Goal: Find specific page/section: Find specific page/section

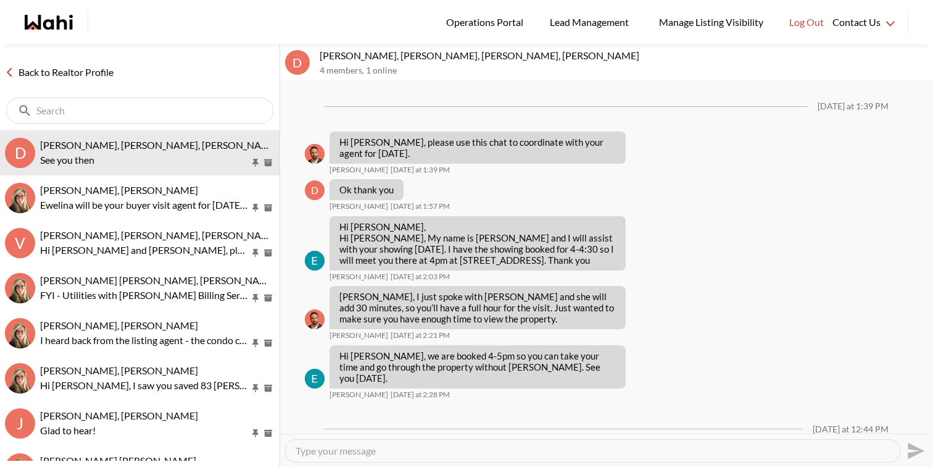
scroll to position [69, 0]
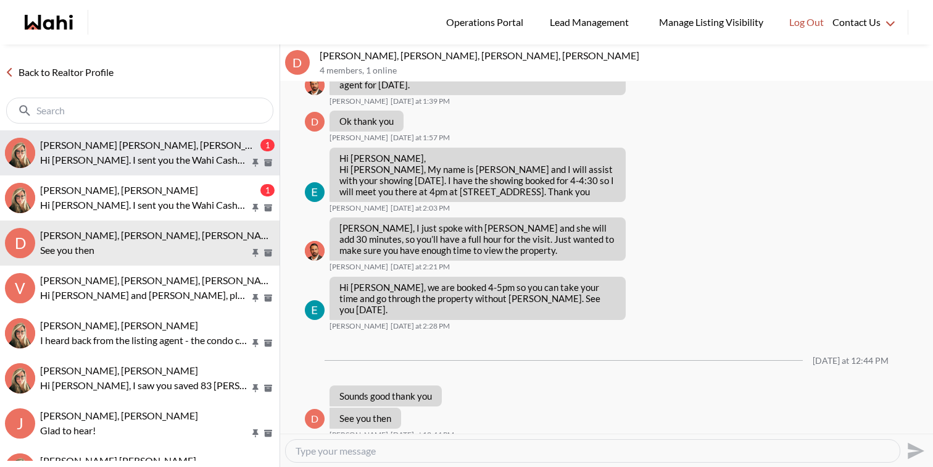
click at [173, 170] on button "[PERSON_NAME] [PERSON_NAME], [PERSON_NAME] 1 Hi [PERSON_NAME]. I sent you the W…" at bounding box center [140, 152] width 280 height 45
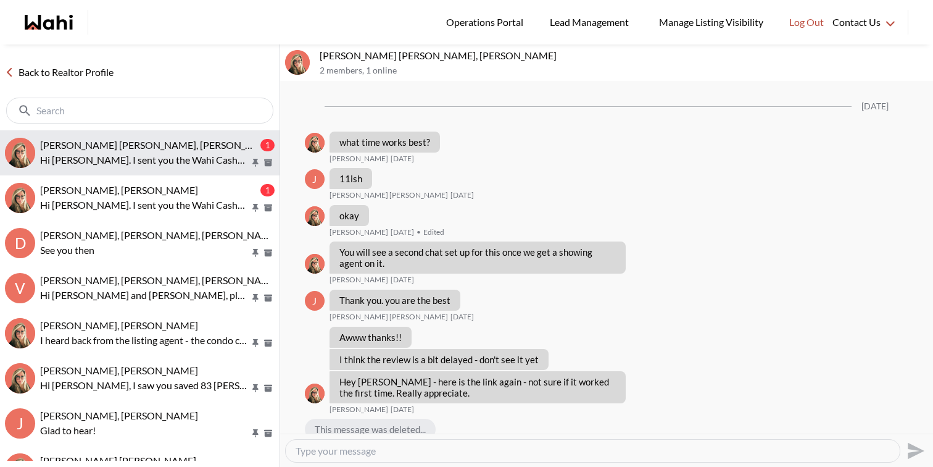
scroll to position [1219, 0]
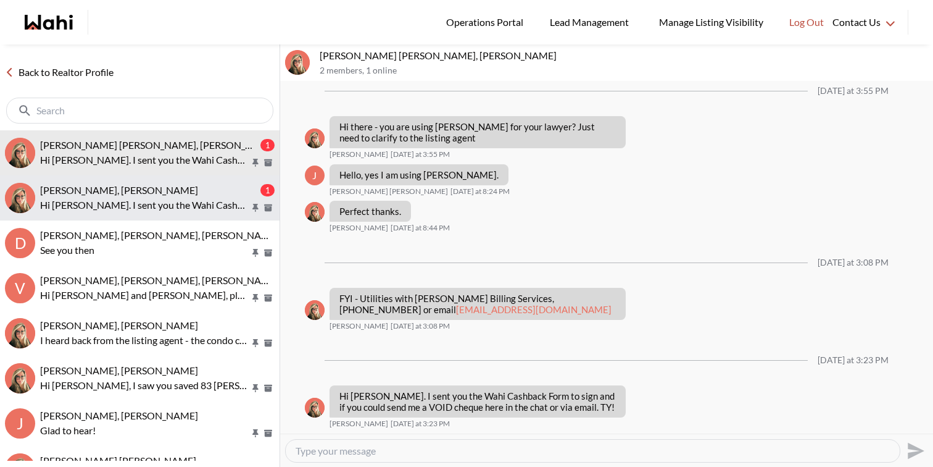
click at [176, 198] on p "Hi David. I sent you the Wahi Cashback Form to sign and if you could send me a …" at bounding box center [145, 205] width 210 height 15
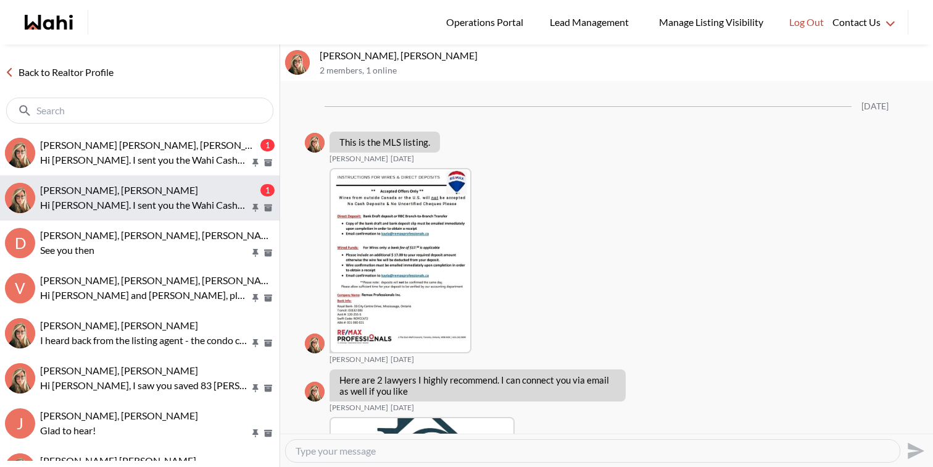
scroll to position [2320, 0]
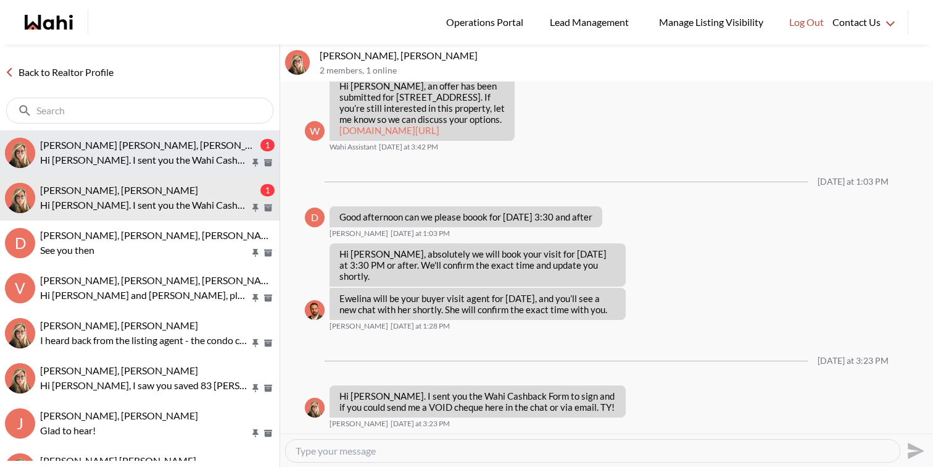
click at [176, 165] on p "Hi [PERSON_NAME]. I sent you the Wahi Cashback Form to sign and if you could se…" at bounding box center [145, 159] width 210 height 15
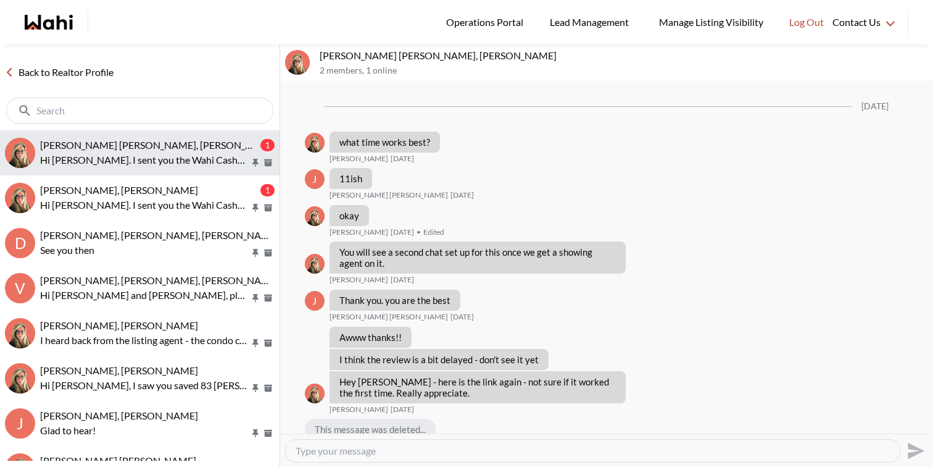
scroll to position [1219, 0]
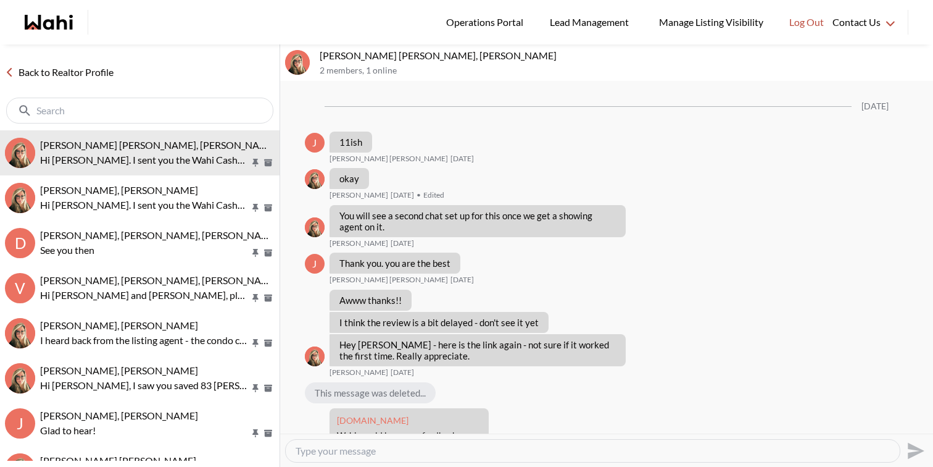
scroll to position [1182, 0]
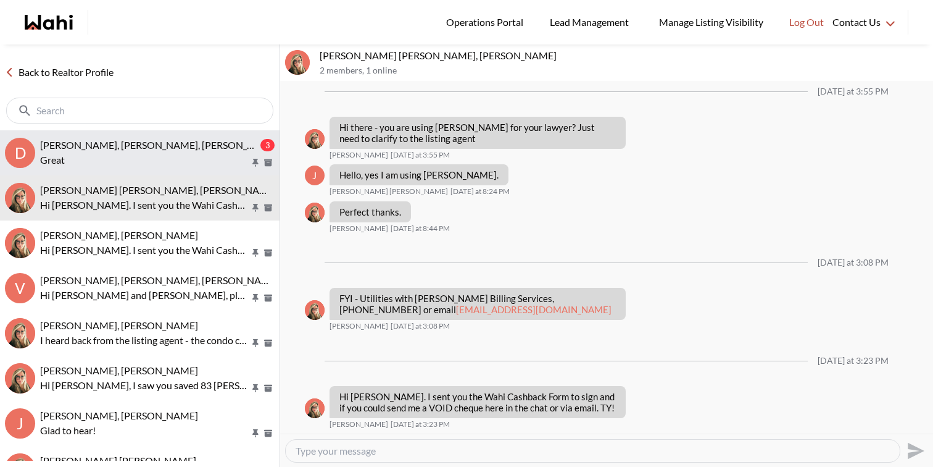
click at [193, 132] on button "D David Rodriguez, Barbara, Ewelina, Behnam 3 Great" at bounding box center [140, 152] width 280 height 45
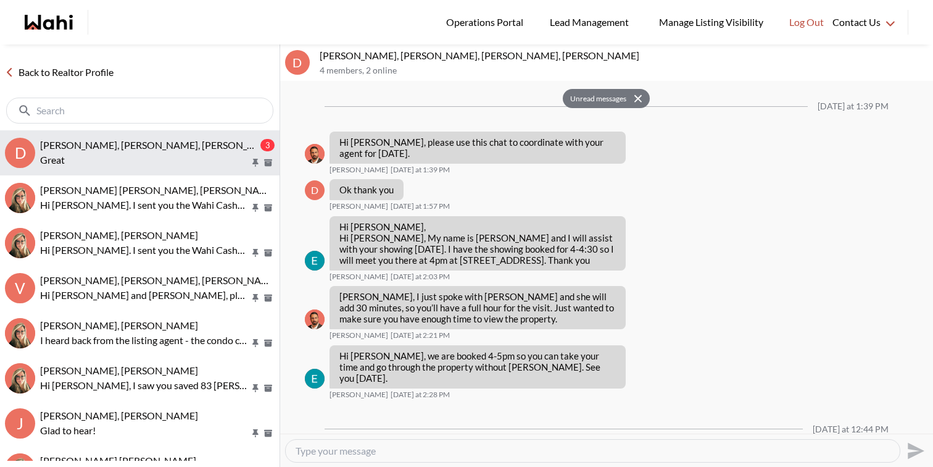
scroll to position [228, 0]
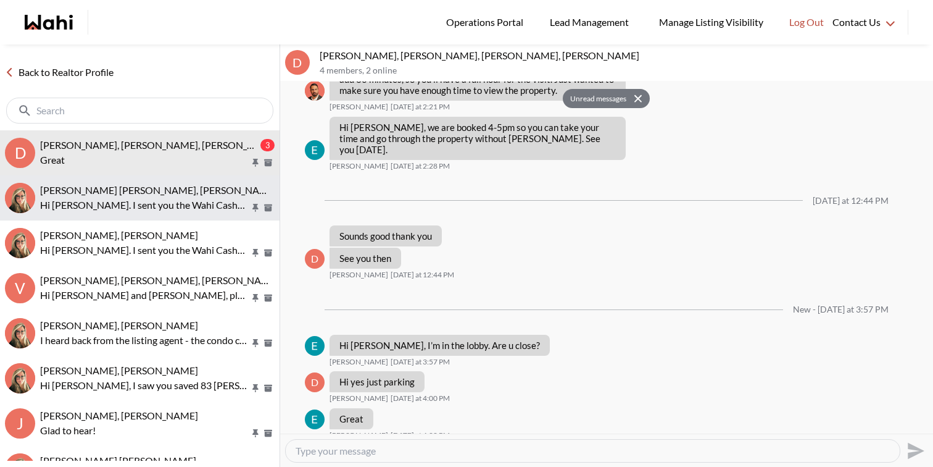
click at [178, 195] on div "[PERSON_NAME] [PERSON_NAME], [PERSON_NAME]" at bounding box center [157, 190] width 235 height 12
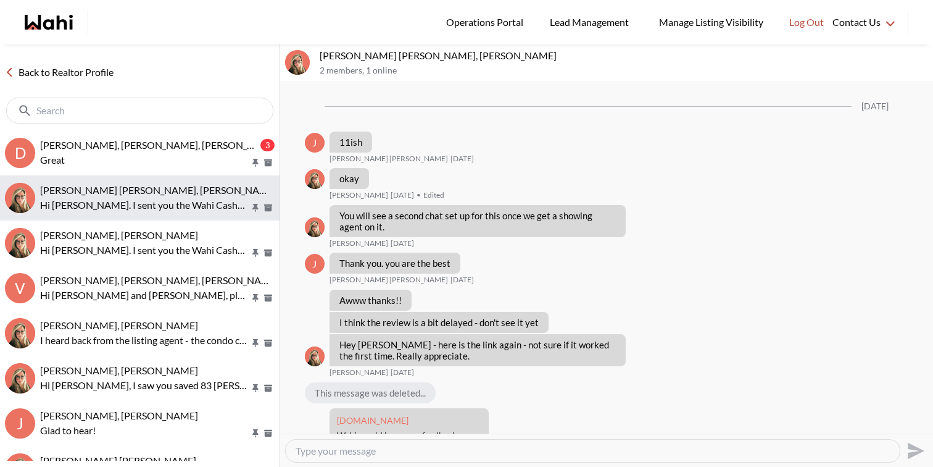
scroll to position [1182, 0]
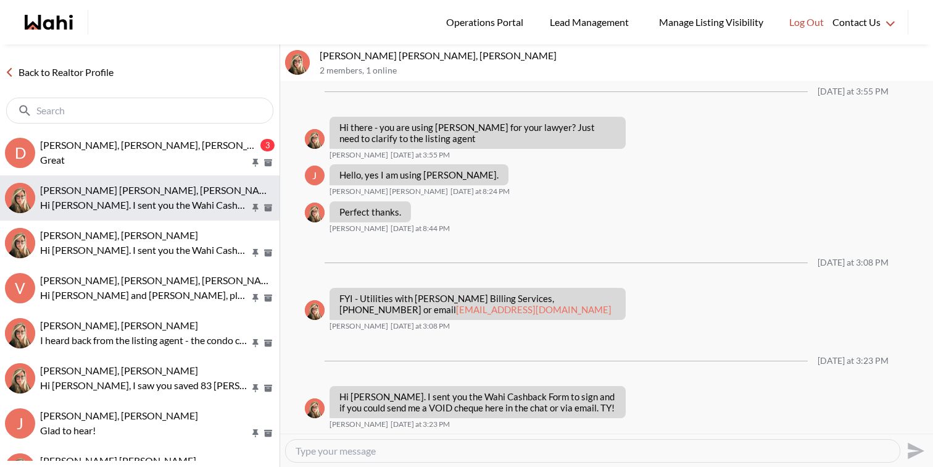
click at [177, 175] on button "Jeremy Tod, Barbara Hi Jeremy. I sent you the Wahi Cashback Form to sign and if…" at bounding box center [140, 197] width 280 height 45
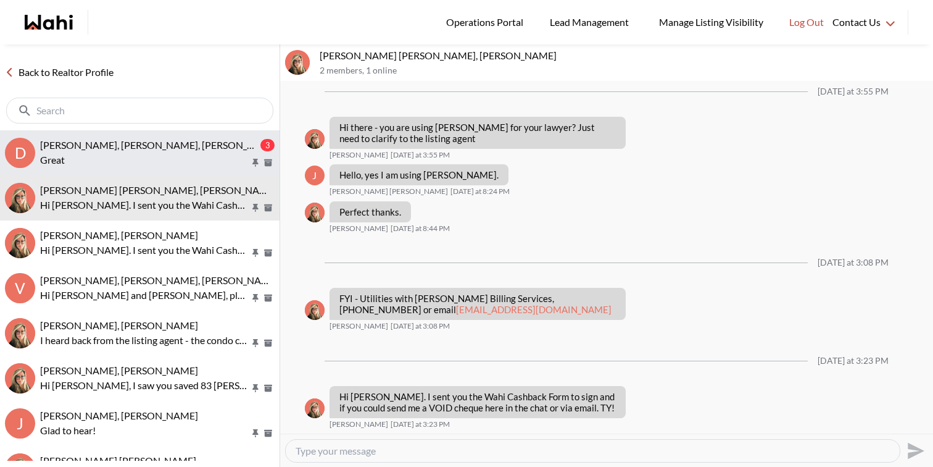
click at [178, 159] on p "Great" at bounding box center [145, 159] width 210 height 15
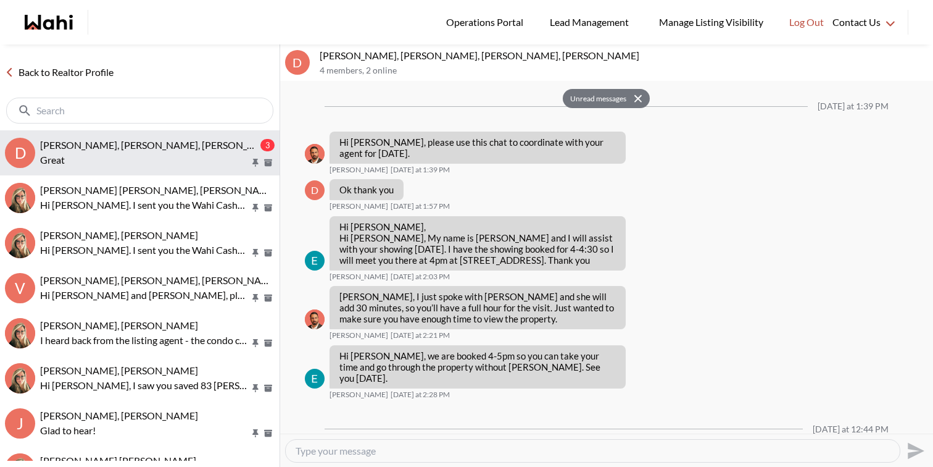
scroll to position [228, 0]
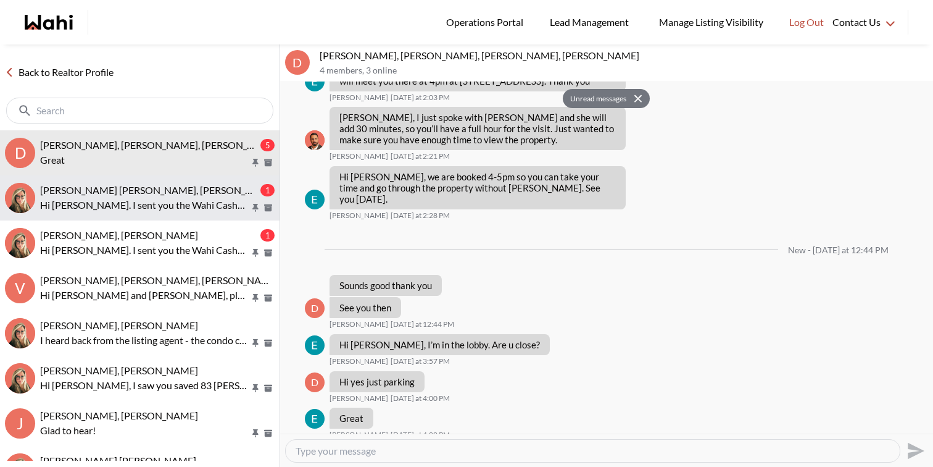
click at [153, 191] on div "[PERSON_NAME] [PERSON_NAME], [PERSON_NAME]" at bounding box center [149, 190] width 218 height 12
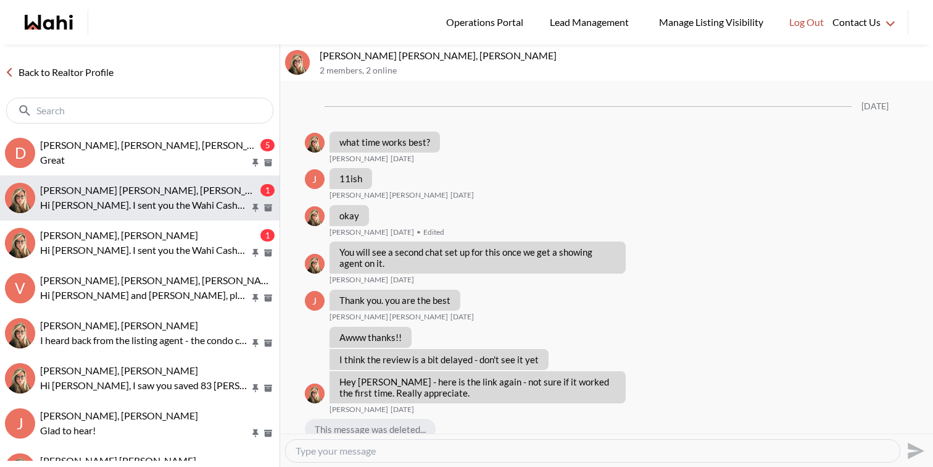
scroll to position [1219, 0]
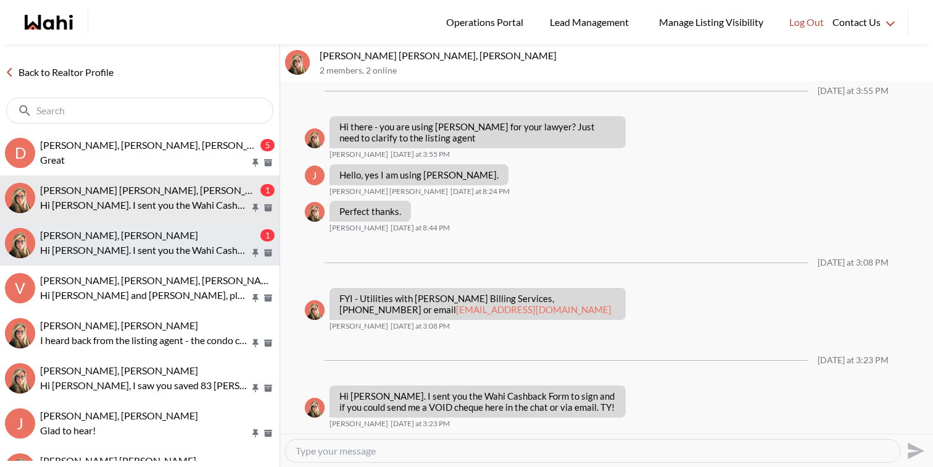
click at [153, 223] on button "David Rodriguez, Barbara 1 Hi David. I sent you the Wahi Cashback Form to sign …" at bounding box center [140, 242] width 280 height 45
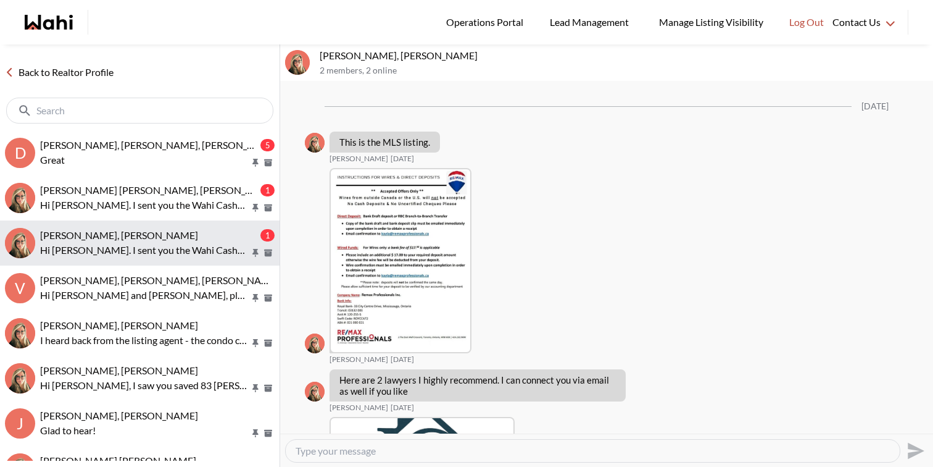
scroll to position [2320, 0]
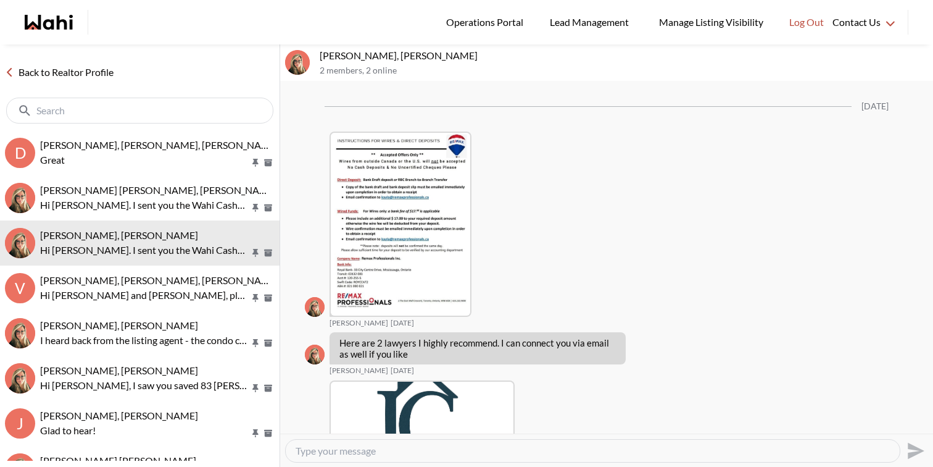
scroll to position [2283, 0]
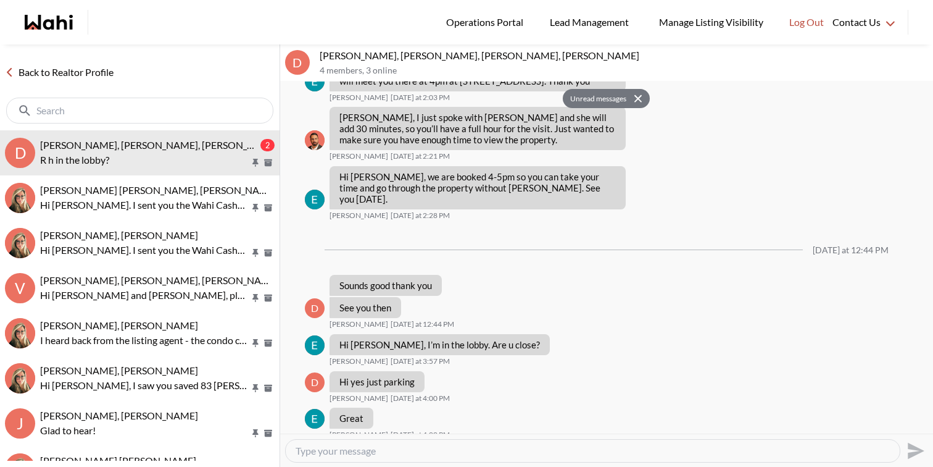
scroll to position [302, 0]
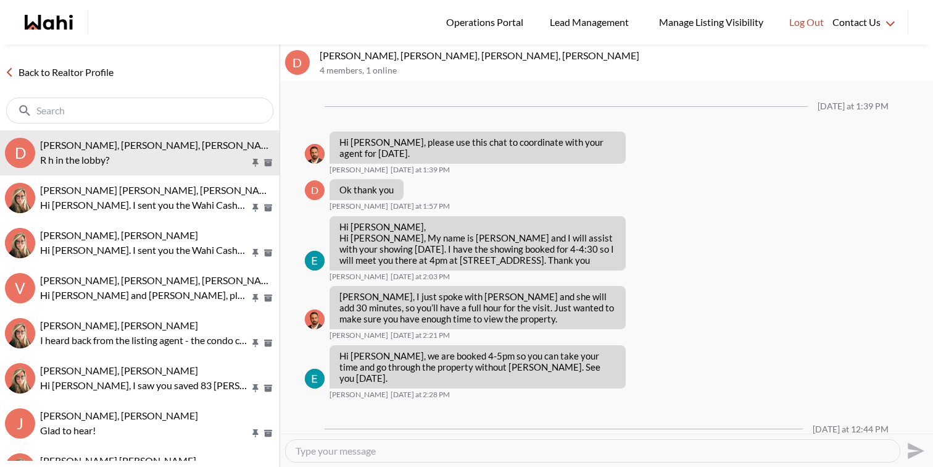
scroll to position [252, 0]
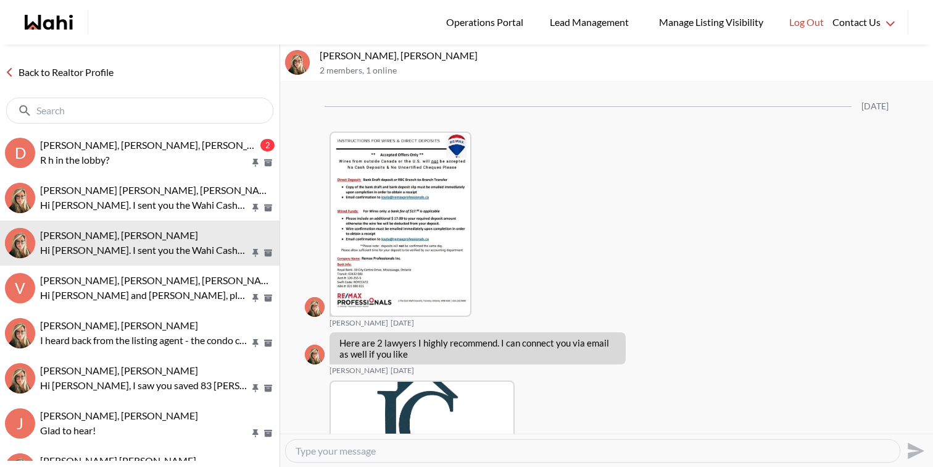
scroll to position [2283, 0]
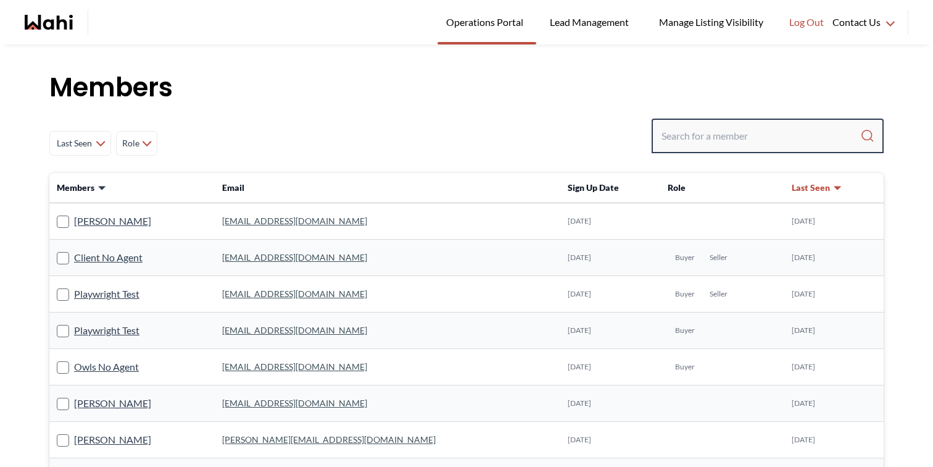
click at [699, 138] on input "Search input" at bounding box center [761, 136] width 199 height 22
type input "[PERSON_NAME]"
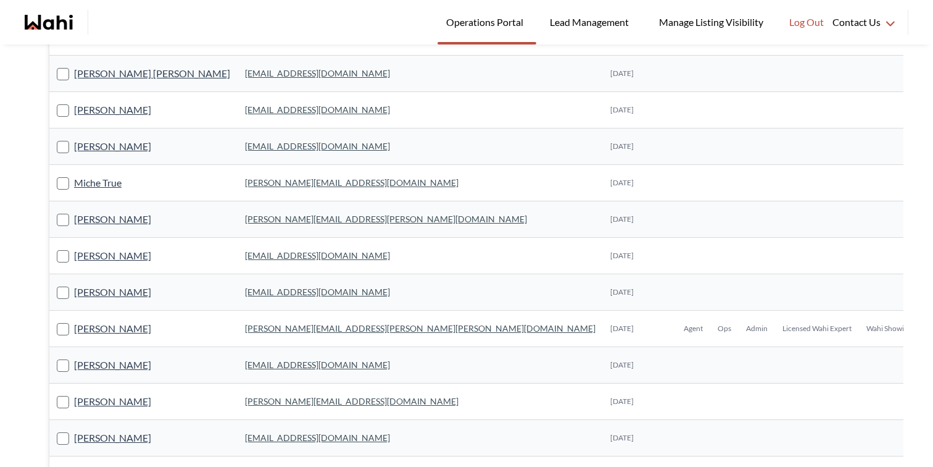
scroll to position [370, 0]
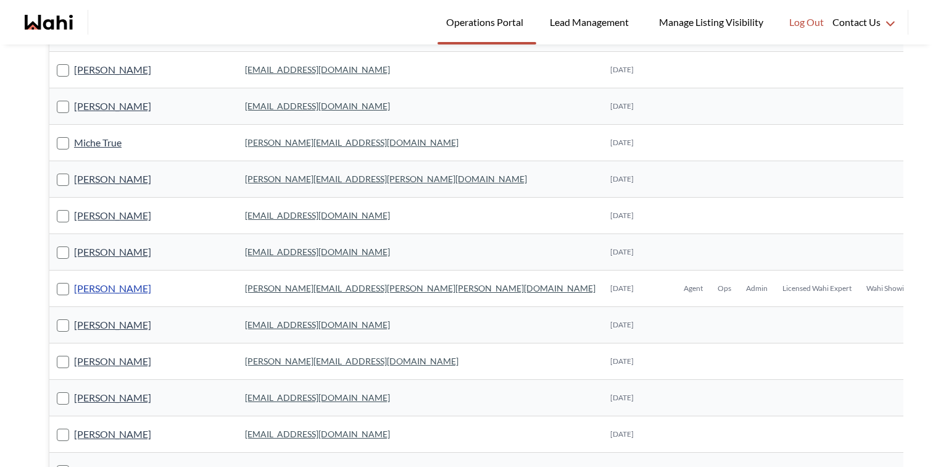
click at [135, 283] on link "Michelle Ryckman" at bounding box center [112, 288] width 77 height 16
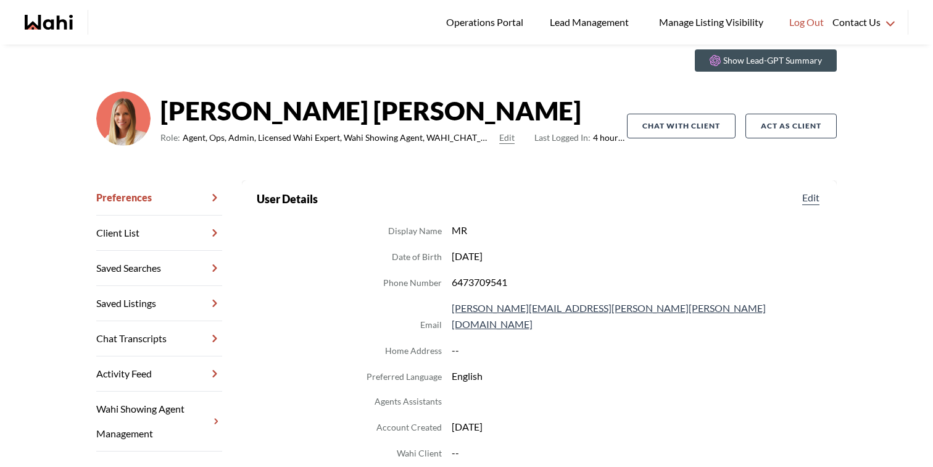
click at [144, 345] on link "Chat Transcripts" at bounding box center [159, 338] width 126 height 35
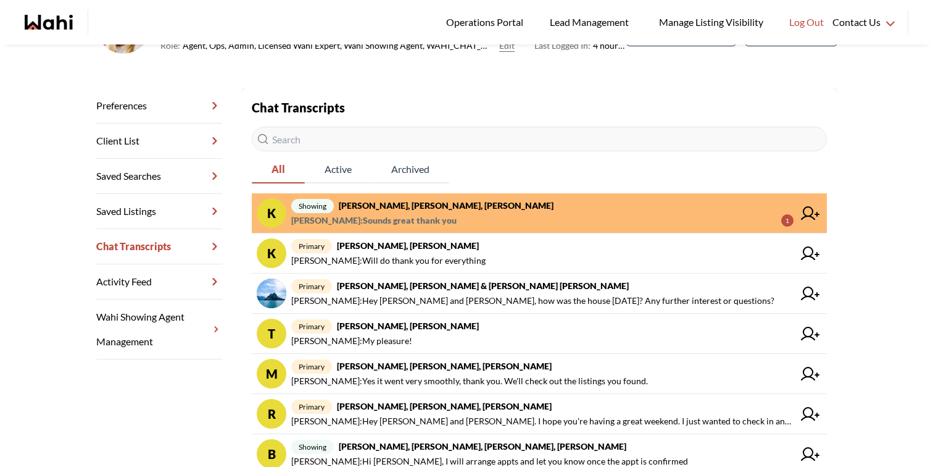
scroll to position [152, 0]
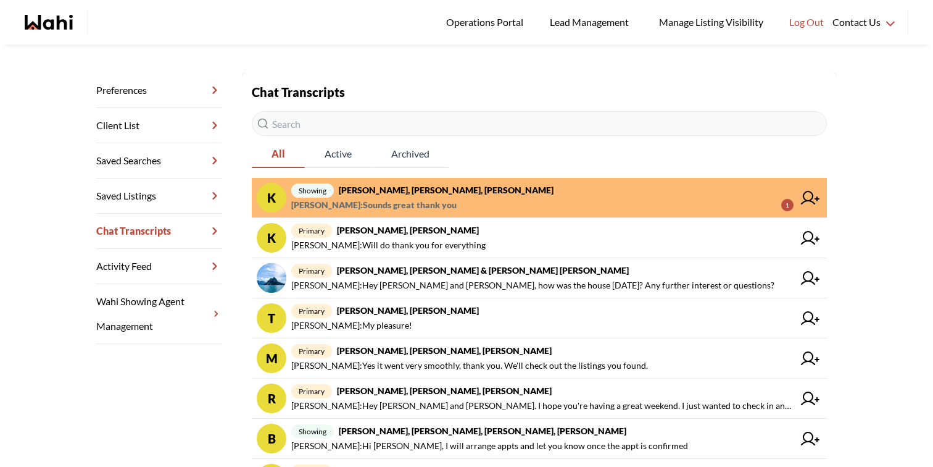
click at [564, 192] on span "showing Kathy Fratric, Rohit, Michelle" at bounding box center [542, 190] width 502 height 15
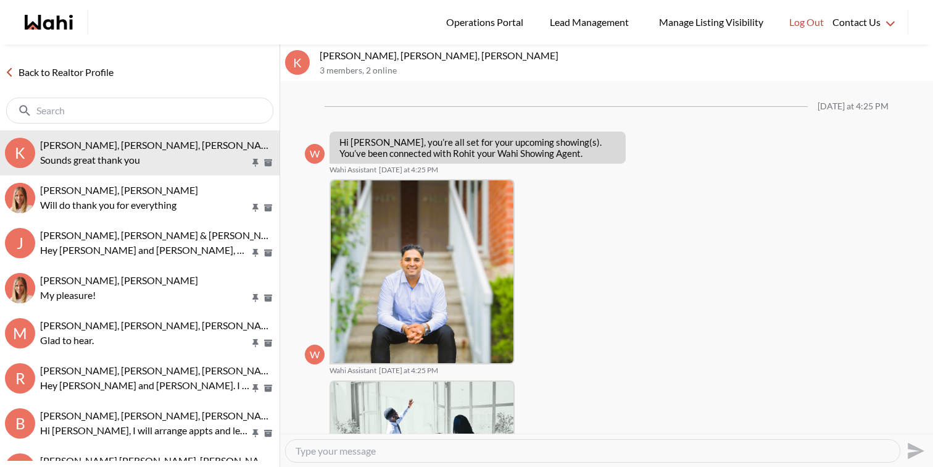
scroll to position [307, 0]
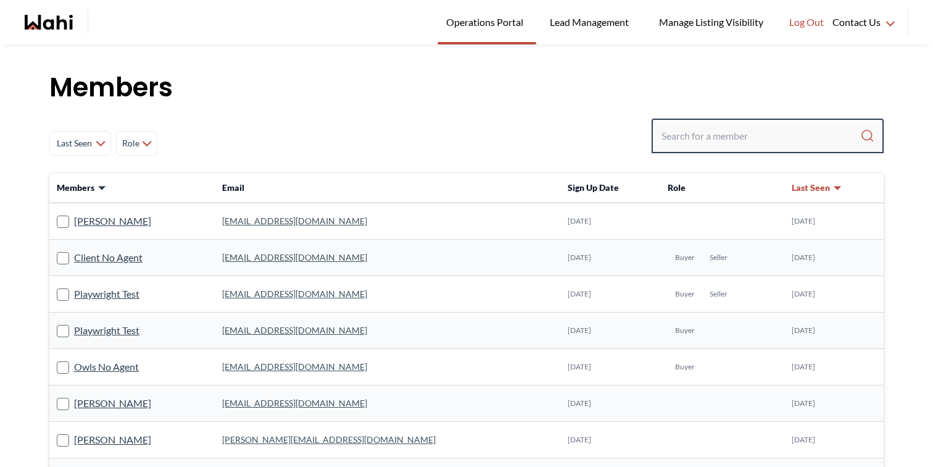
click at [706, 135] on input "Search input" at bounding box center [761, 136] width 199 height 22
type input "behnam"
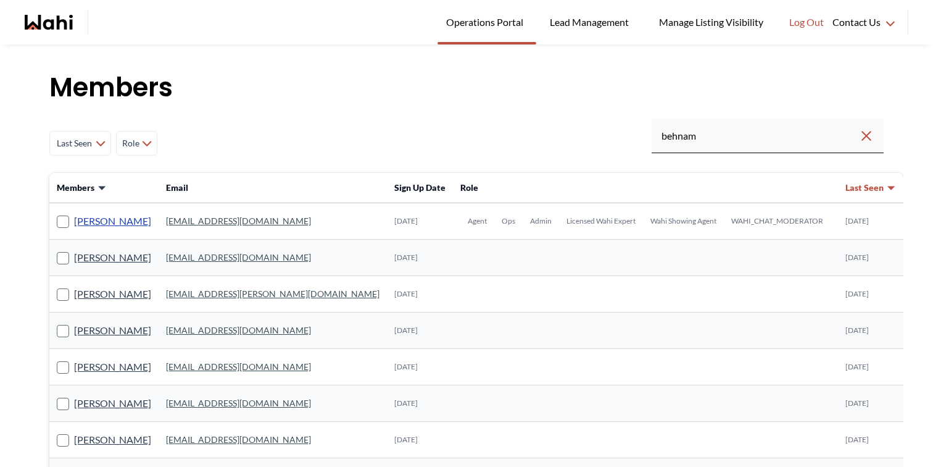
click at [113, 220] on link "[PERSON_NAME]" at bounding box center [112, 221] width 77 height 16
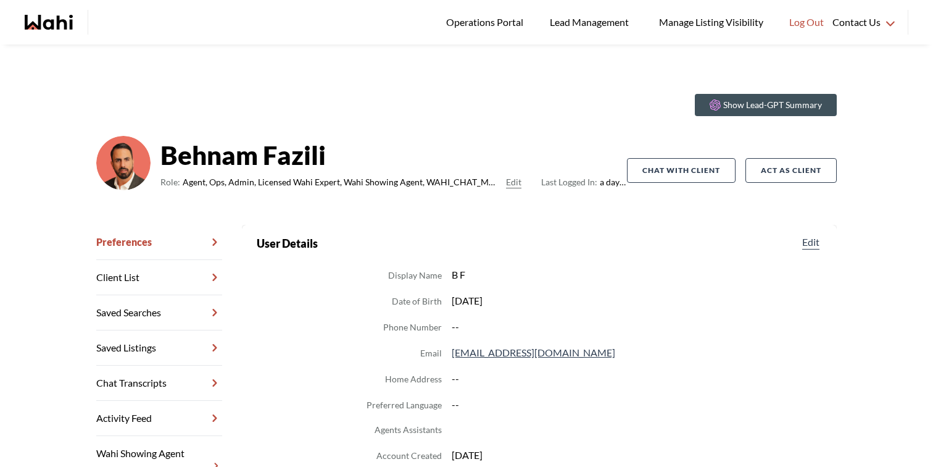
click at [127, 377] on link "Chat Transcripts" at bounding box center [159, 382] width 126 height 35
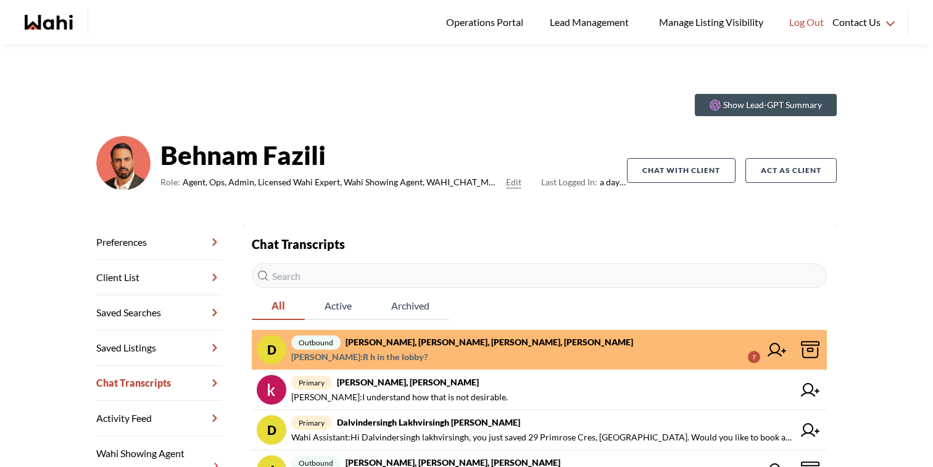
click at [443, 354] on span "Ewelina Weglarz : R h in the lobby? 7" at bounding box center [525, 356] width 469 height 15
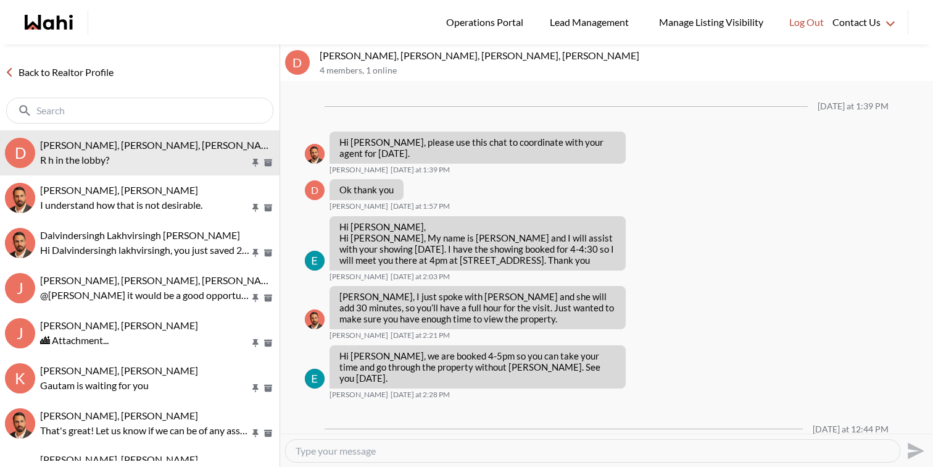
scroll to position [252, 0]
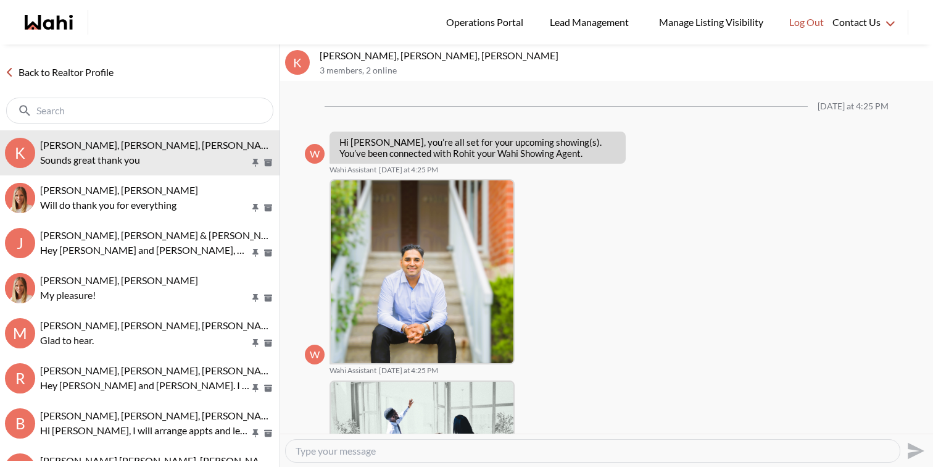
scroll to position [307, 0]
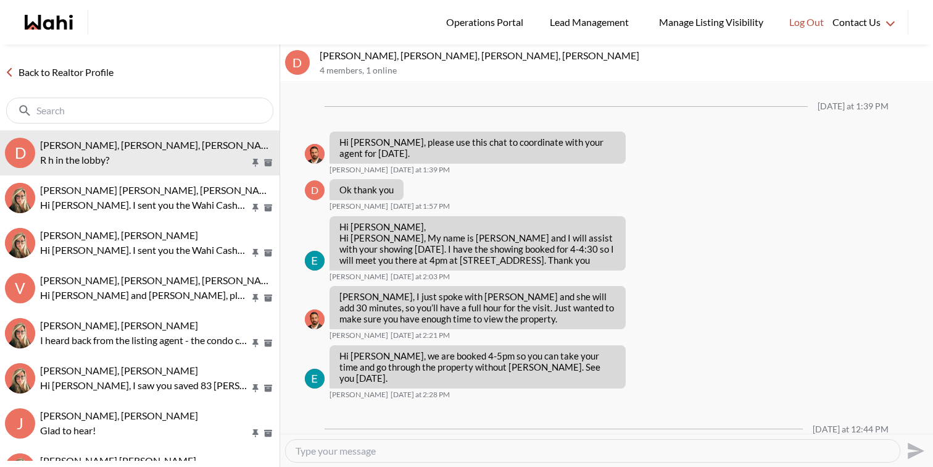
scroll to position [252, 0]
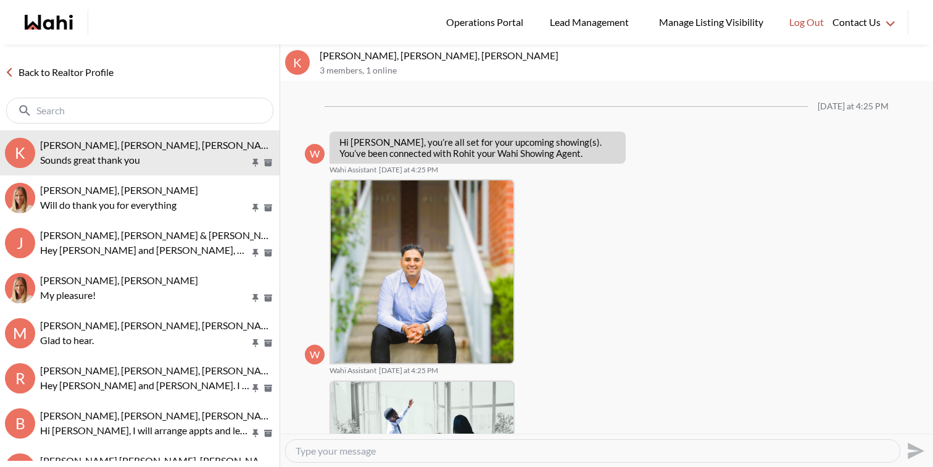
scroll to position [307, 0]
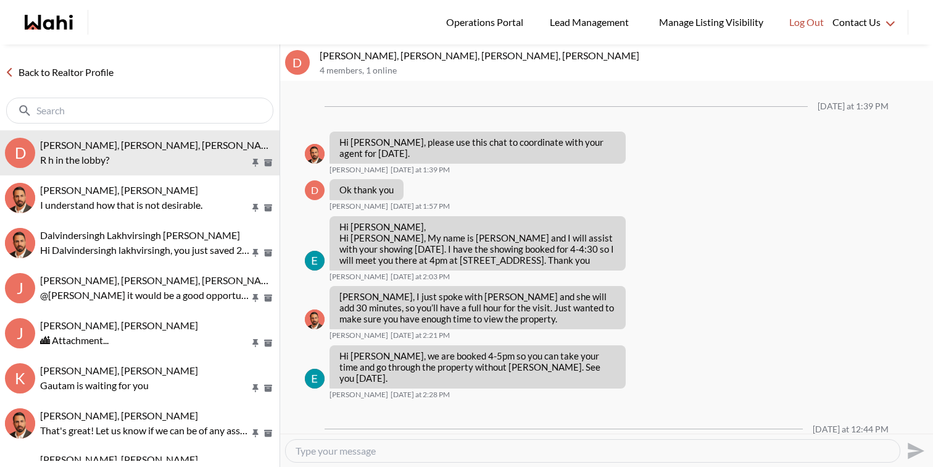
scroll to position [252, 0]
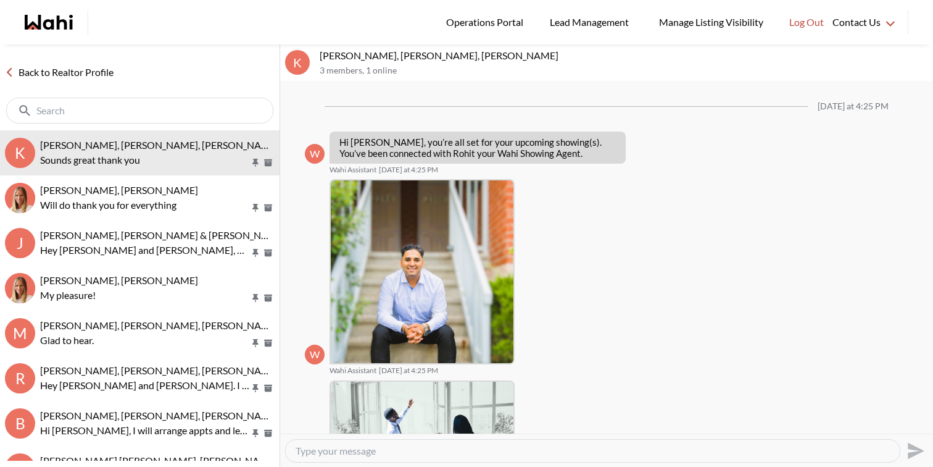
scroll to position [307, 0]
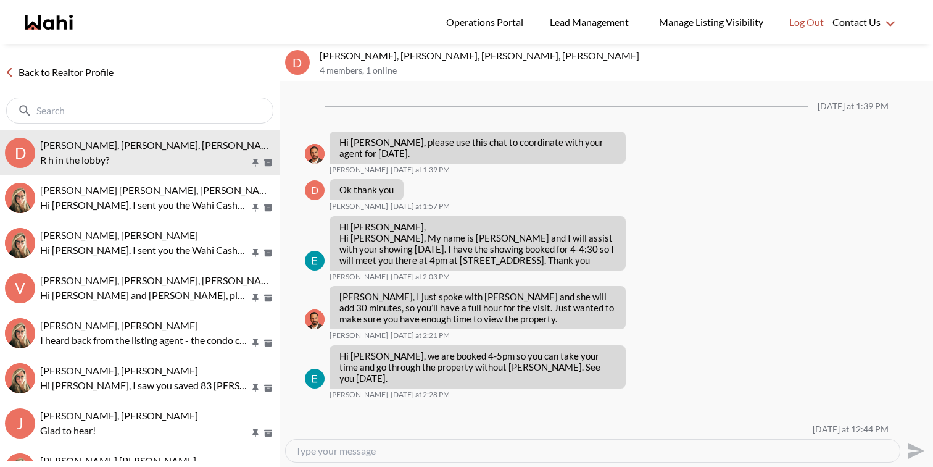
scroll to position [252, 0]
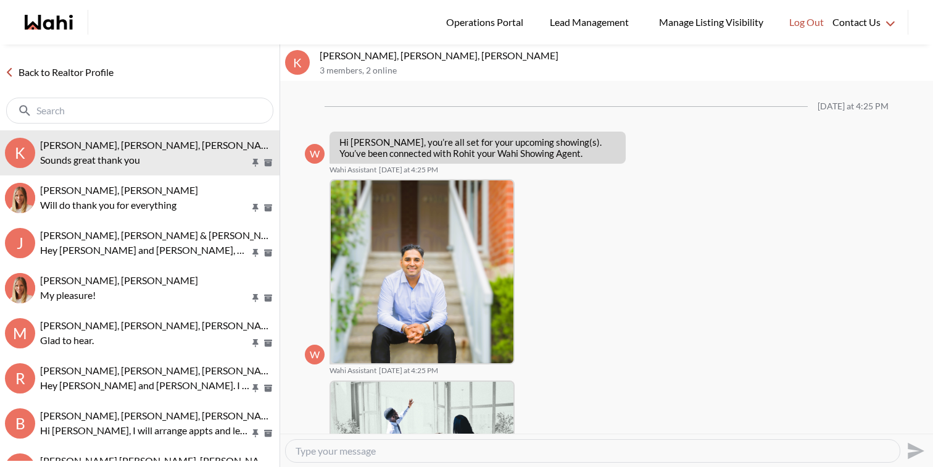
scroll to position [307, 0]
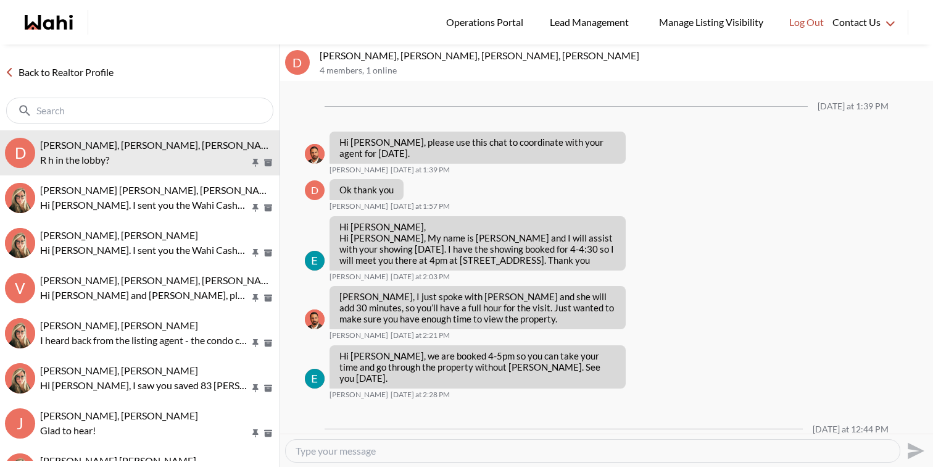
scroll to position [252, 0]
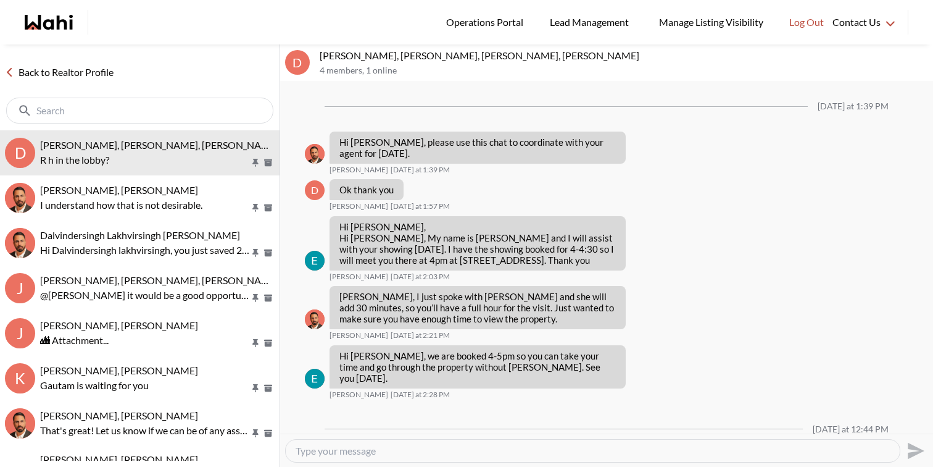
scroll to position [252, 0]
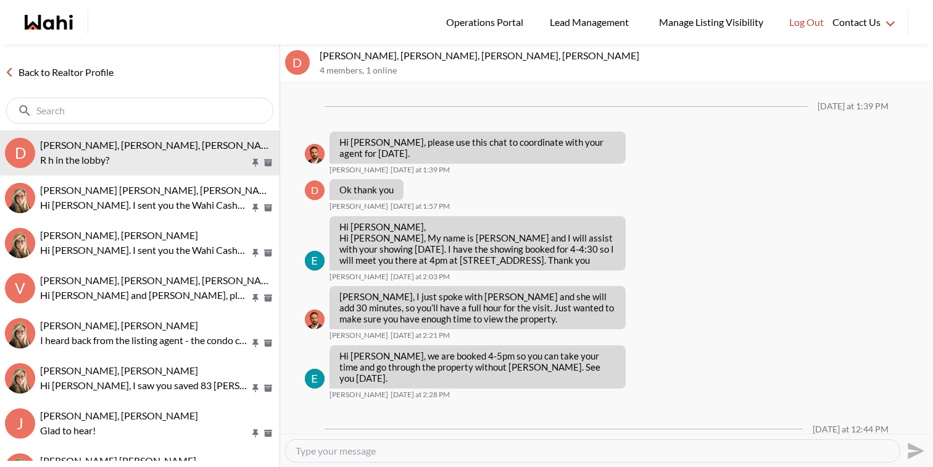
scroll to position [252, 0]
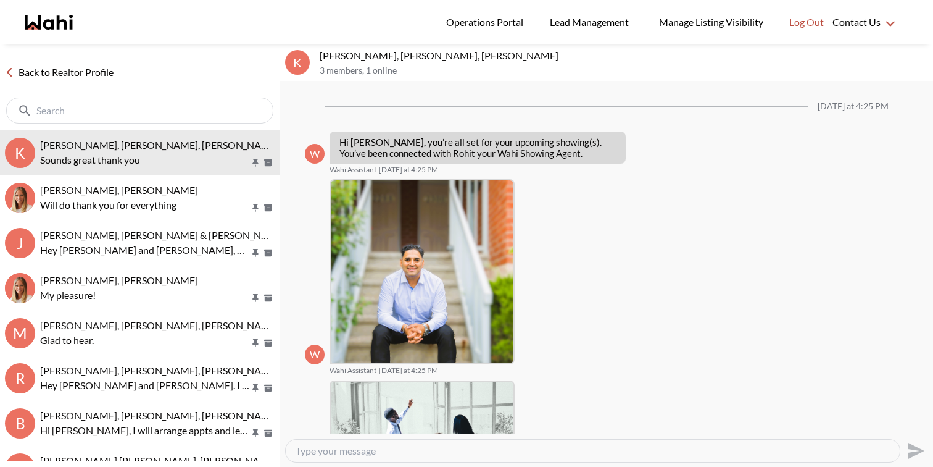
scroll to position [307, 0]
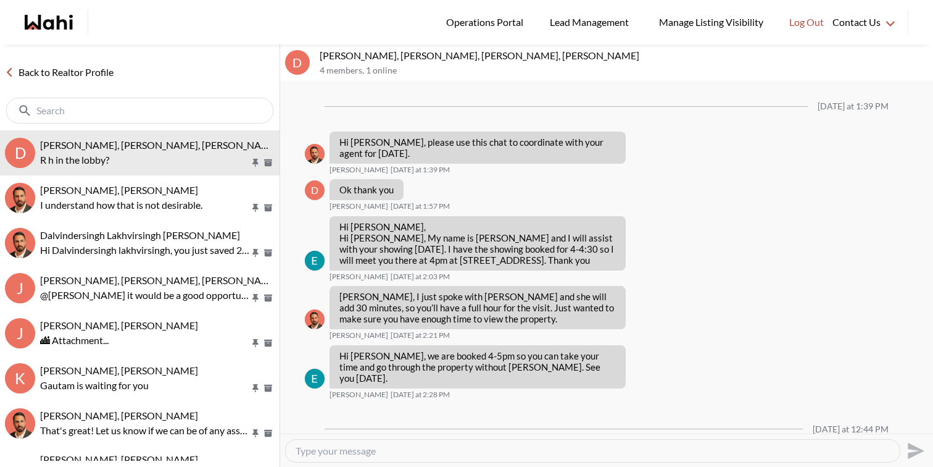
scroll to position [252, 0]
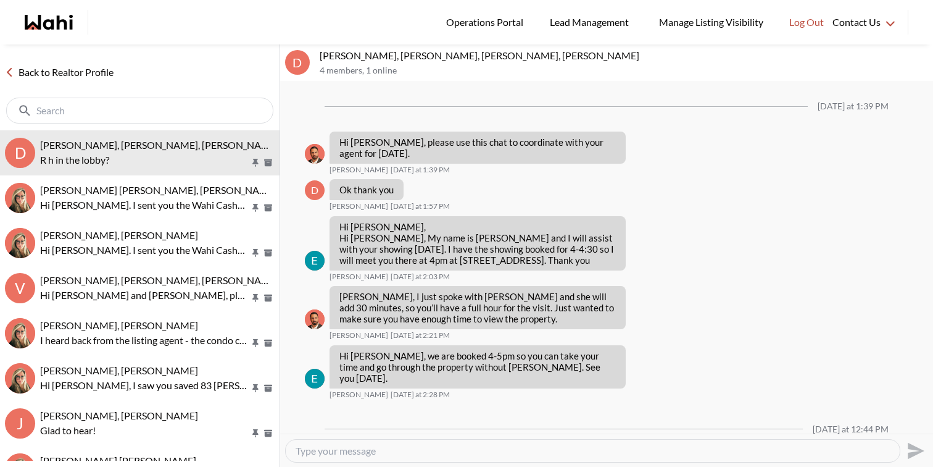
scroll to position [252, 0]
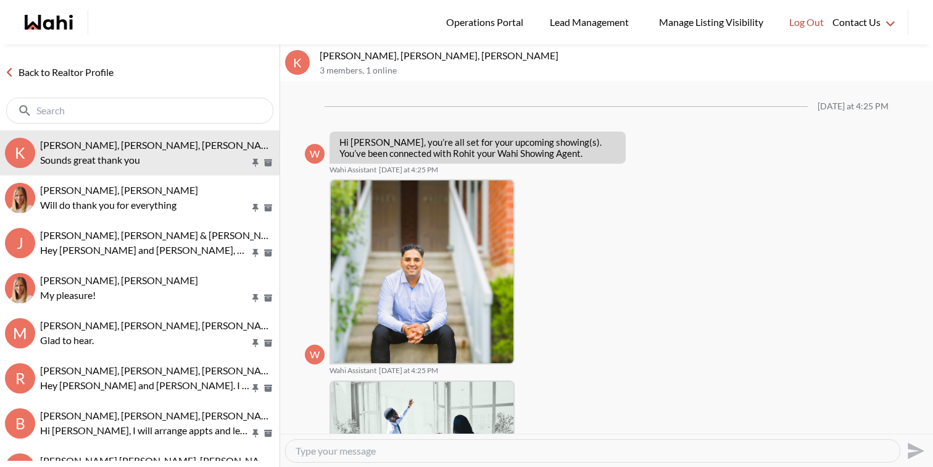
scroll to position [307, 0]
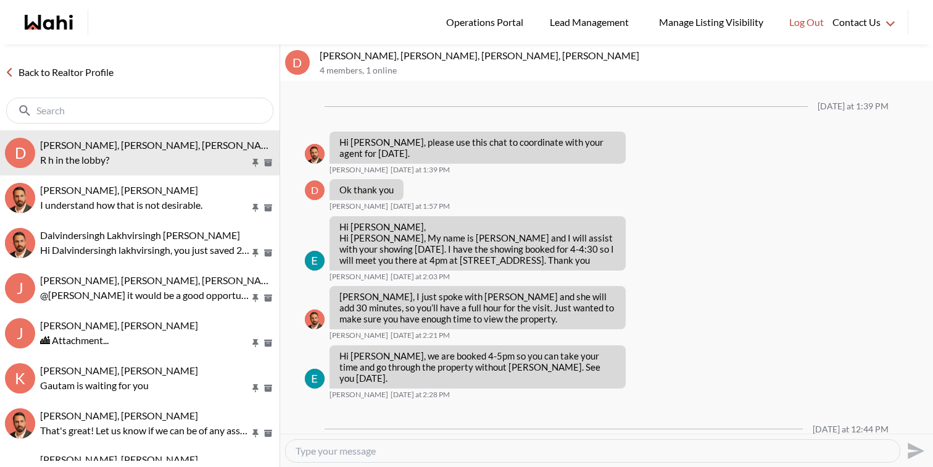
scroll to position [252, 0]
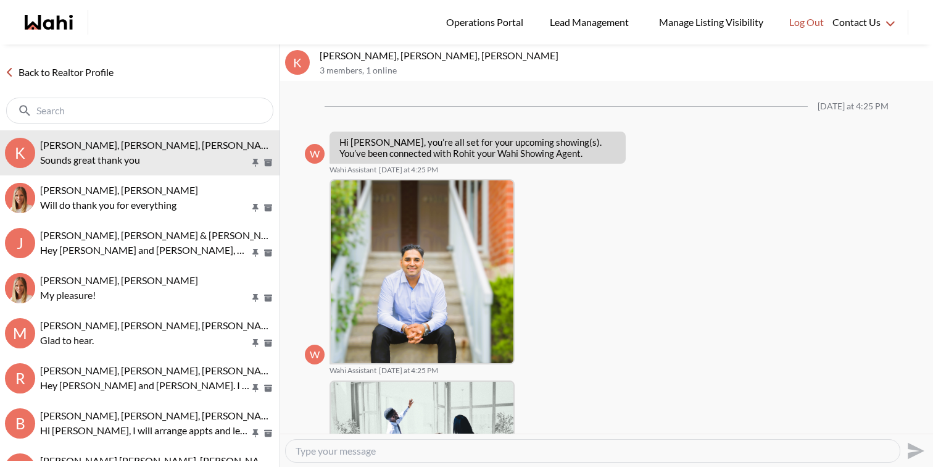
scroll to position [307, 0]
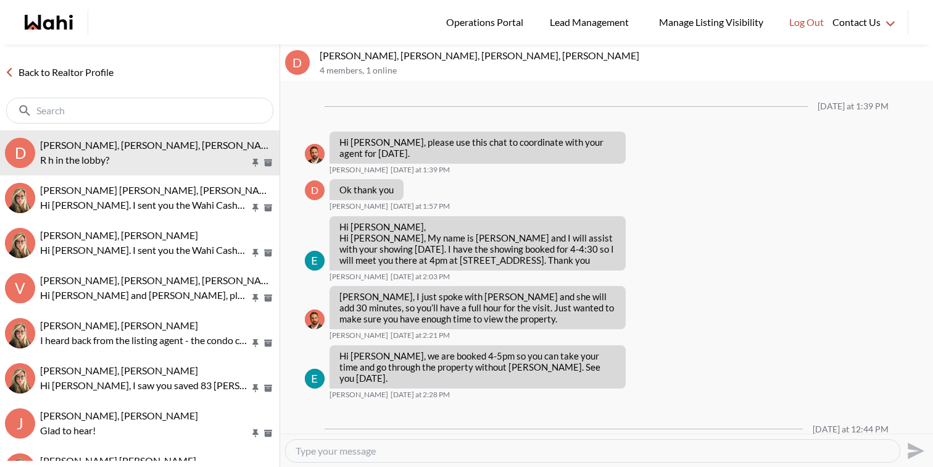
scroll to position [252, 0]
